Goal: Task Accomplishment & Management: Manage account settings

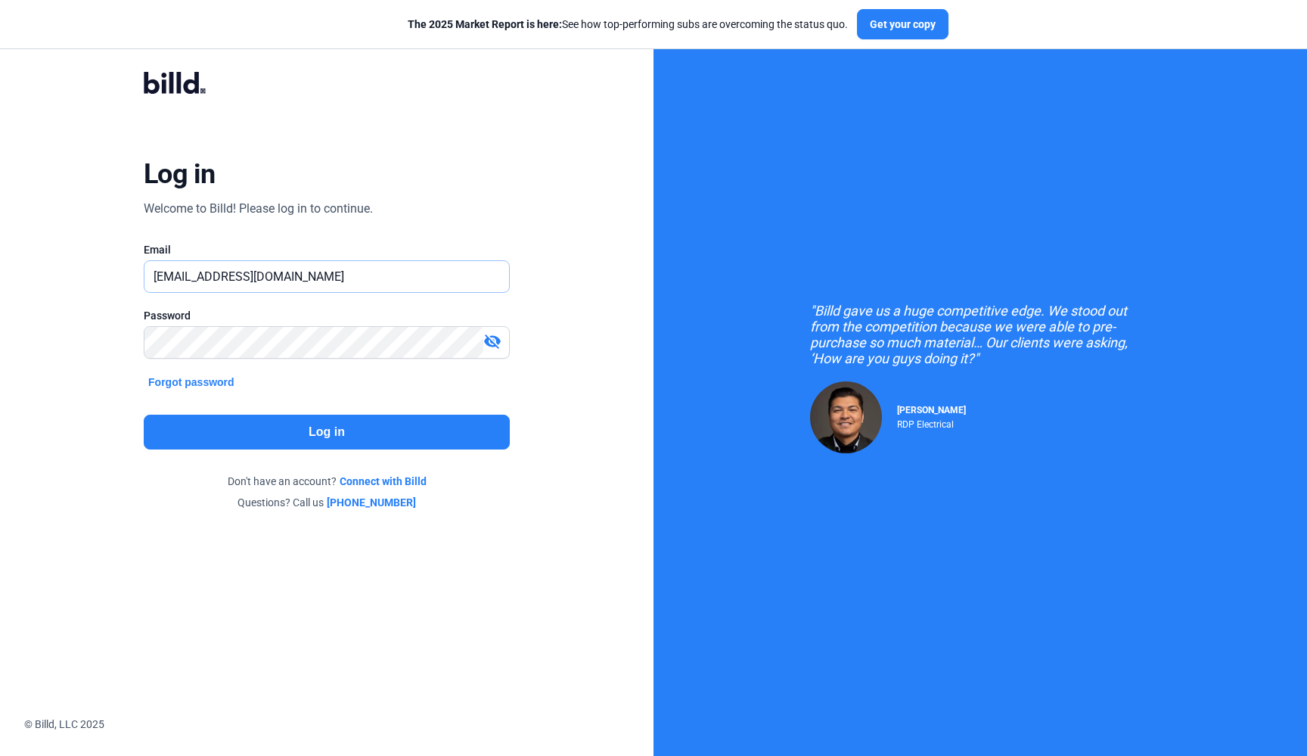
click at [160, 281] on input "[EMAIL_ADDRESS][DOMAIN_NAME]" at bounding box center [326, 276] width 365 height 31
type input "[EMAIL_ADDRESS][DOMAIN_NAME]"
click at [250, 437] on button "Log in" at bounding box center [327, 432] width 366 height 35
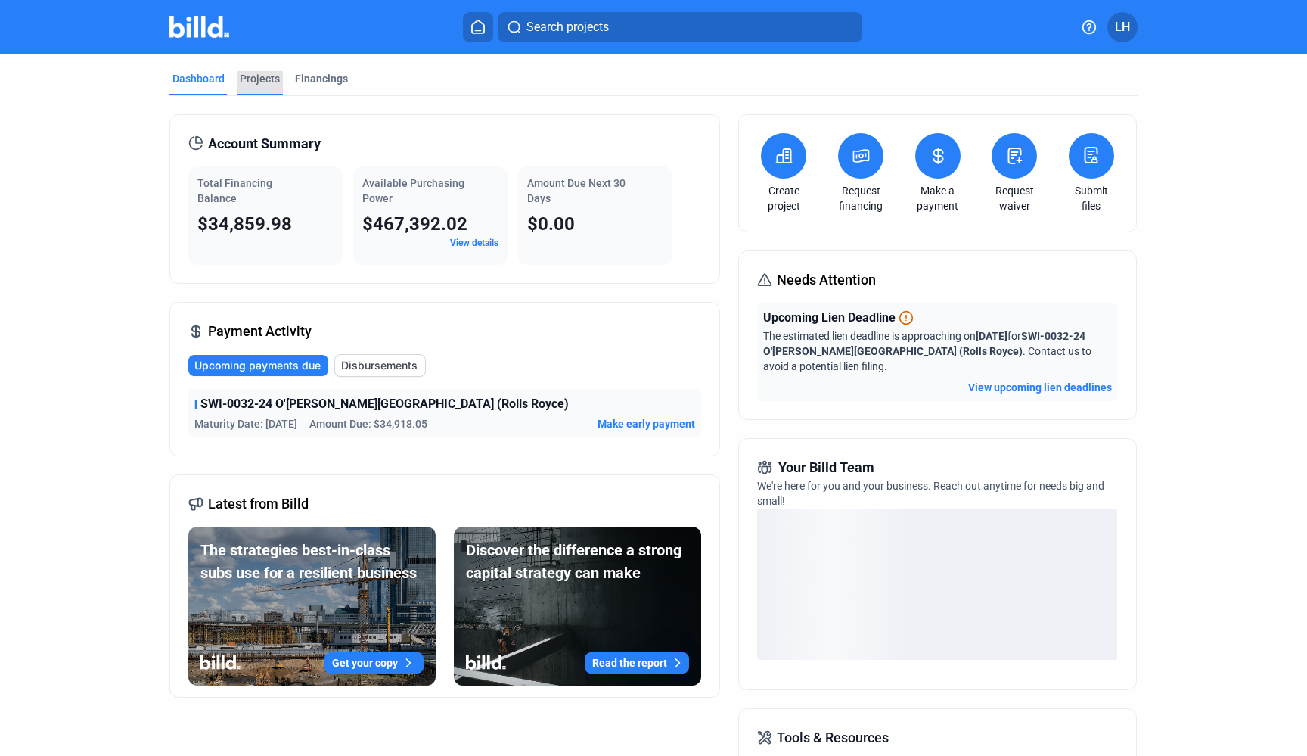
click at [266, 85] on div "Projects" at bounding box center [260, 78] width 40 height 15
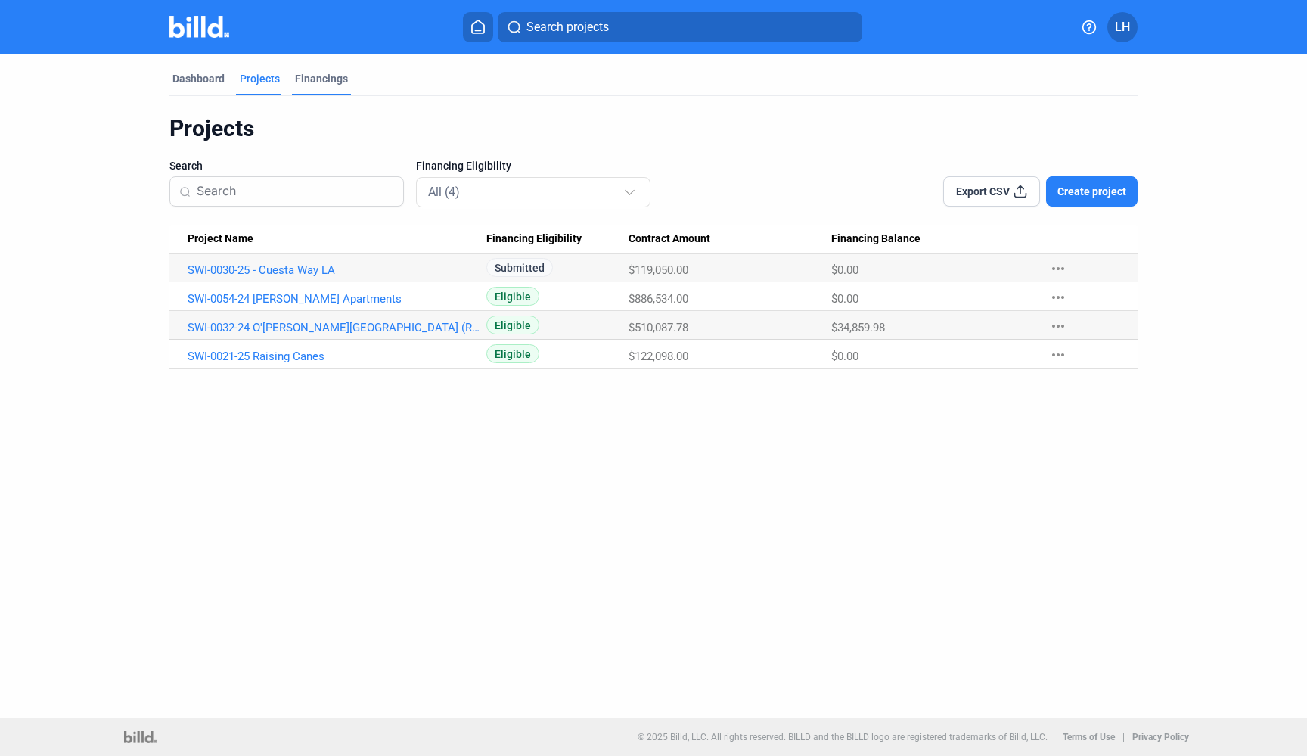
click at [332, 79] on div "Financings" at bounding box center [321, 78] width 53 height 15
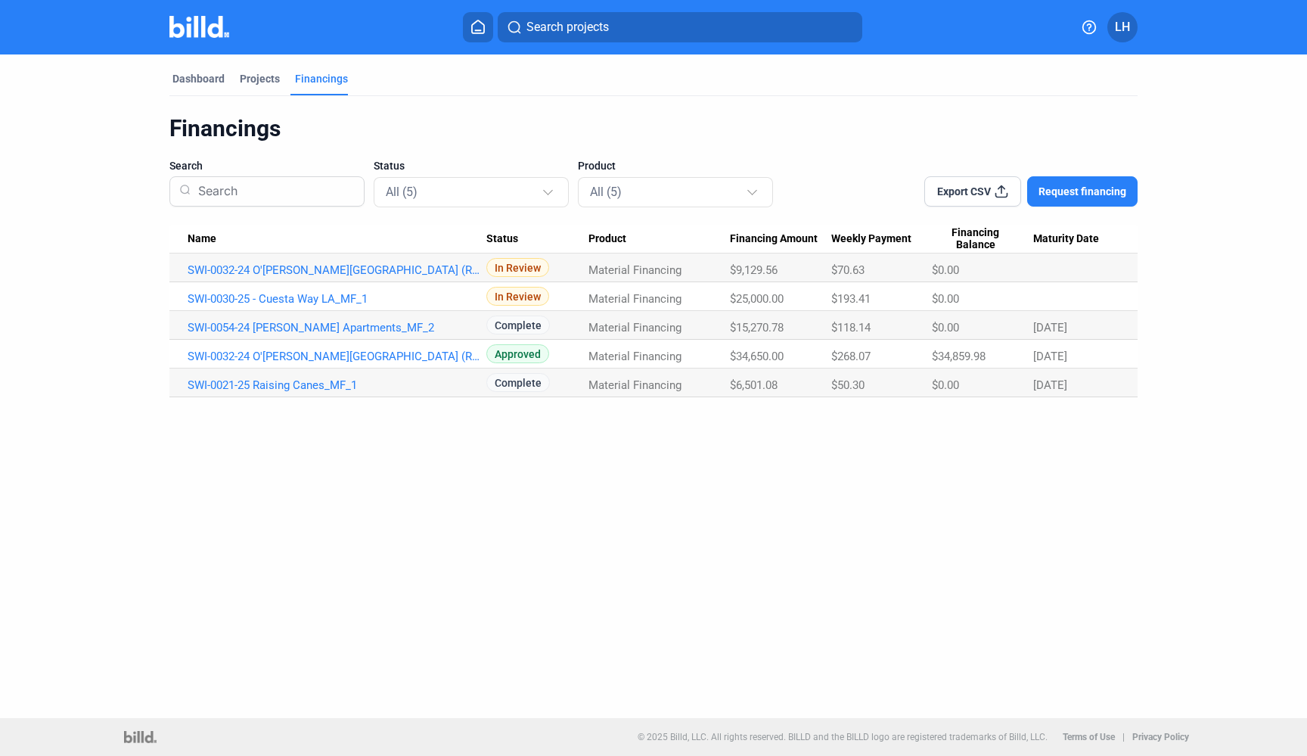
click at [120, 278] on dashboard "Dashboard Projects Financings Financings Search Status All (5) Product All (5) …" at bounding box center [653, 225] width 1176 height 343
